Goal: Task Accomplishment & Management: Manage account settings

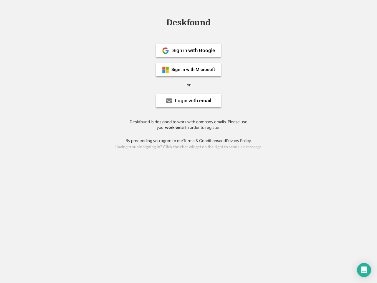
click at [188, 84] on div "or" at bounding box center [189, 85] width 4 height 6
click at [188, 24] on div "Deskfound" at bounding box center [188, 22] width 50 height 9
click at [161, 22] on div "Deskfound" at bounding box center [188, 23] width 377 height 11
click at [188, 24] on div "Deskfound" at bounding box center [188, 22] width 50 height 9
click at [188, 85] on div "or" at bounding box center [189, 85] width 4 height 6
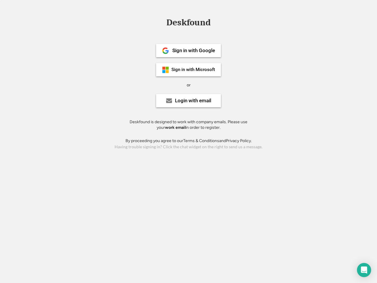
click at [188, 50] on div "Sign in with Google" at bounding box center [193, 50] width 43 height 5
click at [193, 50] on div "Sign in with Google" at bounding box center [193, 50] width 43 height 5
click at [165, 51] on img at bounding box center [165, 50] width 7 height 7
click at [188, 69] on div "Sign in with Microsoft" at bounding box center [193, 69] width 44 height 4
click at [193, 69] on div "Sign in with Microsoft" at bounding box center [193, 69] width 44 height 4
